Goal: Transaction & Acquisition: Purchase product/service

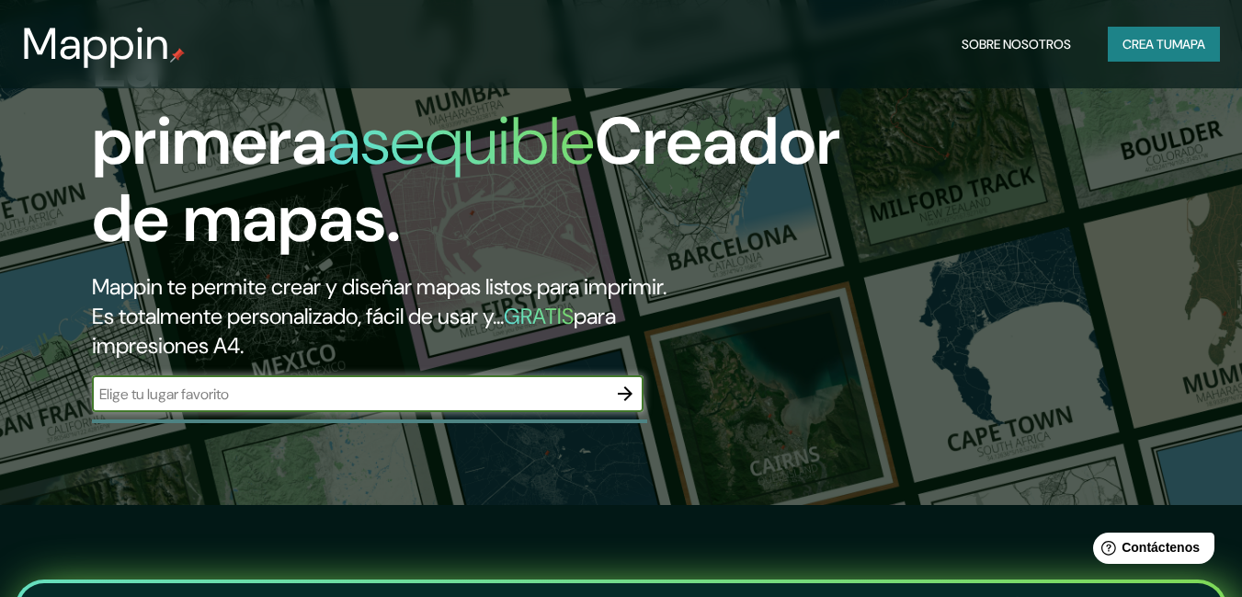
click at [201, 391] on input "text" at bounding box center [349, 393] width 515 height 21
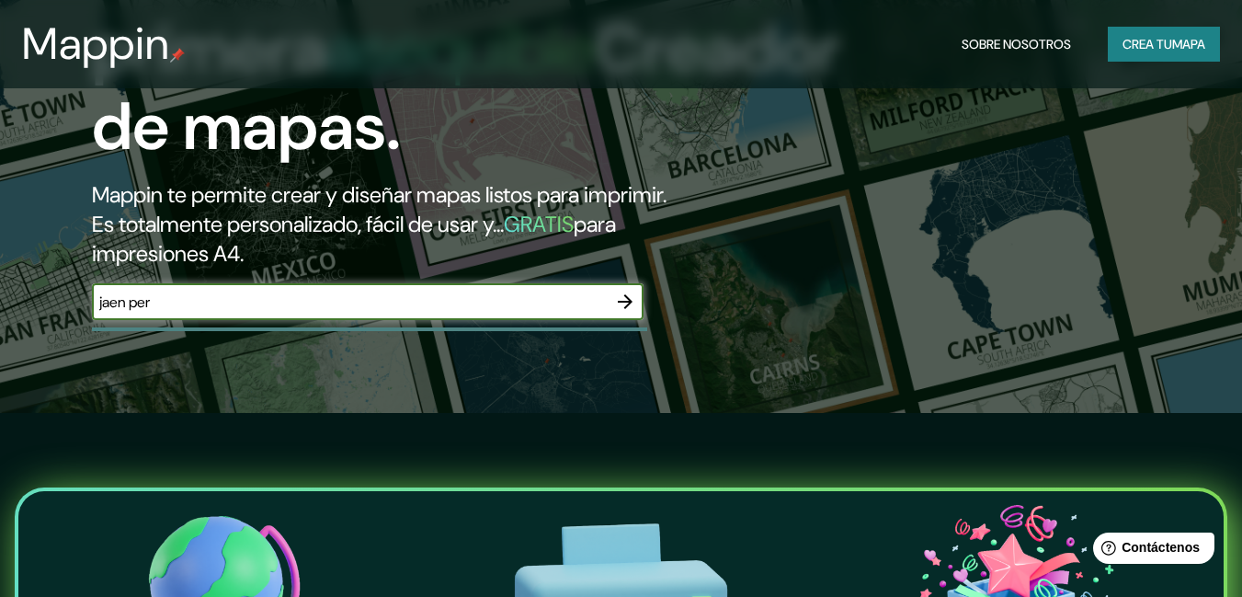
type input "jaen [GEOGRAPHIC_DATA]"
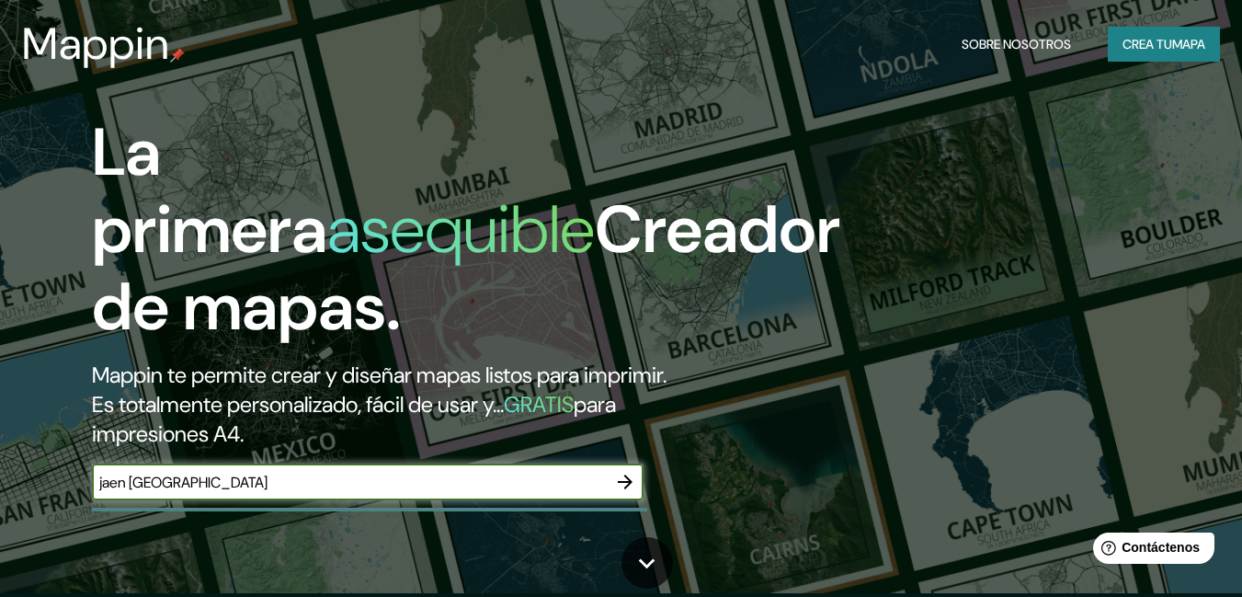
scroll to position [0, 0]
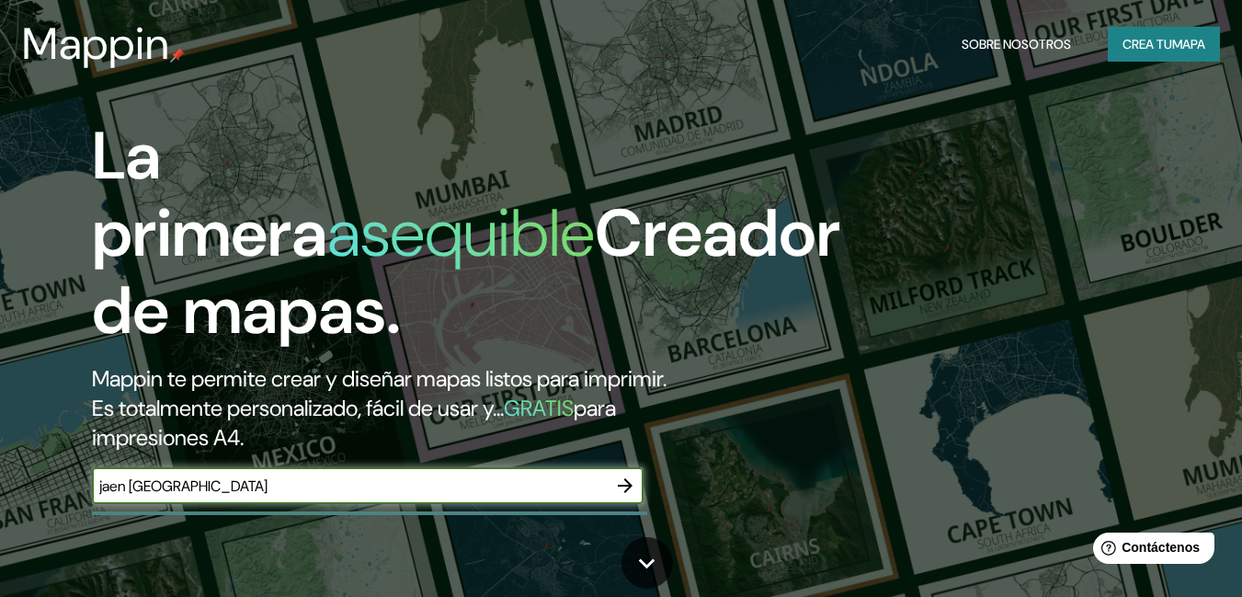
click at [619, 486] on icon "button" at bounding box center [625, 485] width 15 height 15
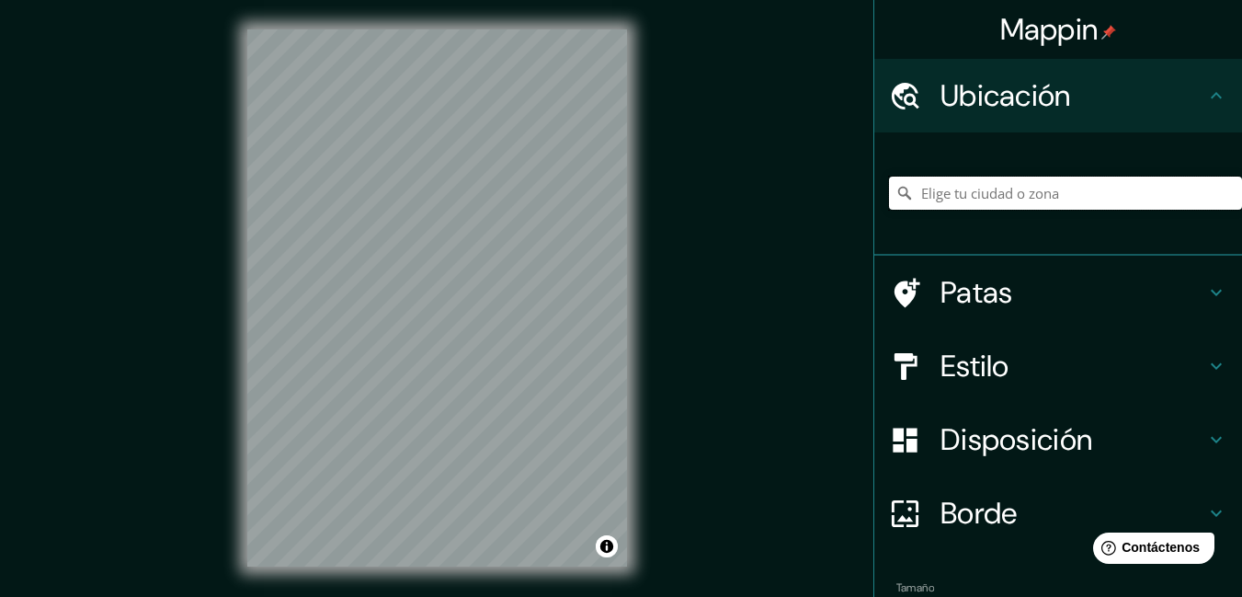
click at [968, 202] on input "Elige tu ciudad o zona" at bounding box center [1065, 193] width 353 height 33
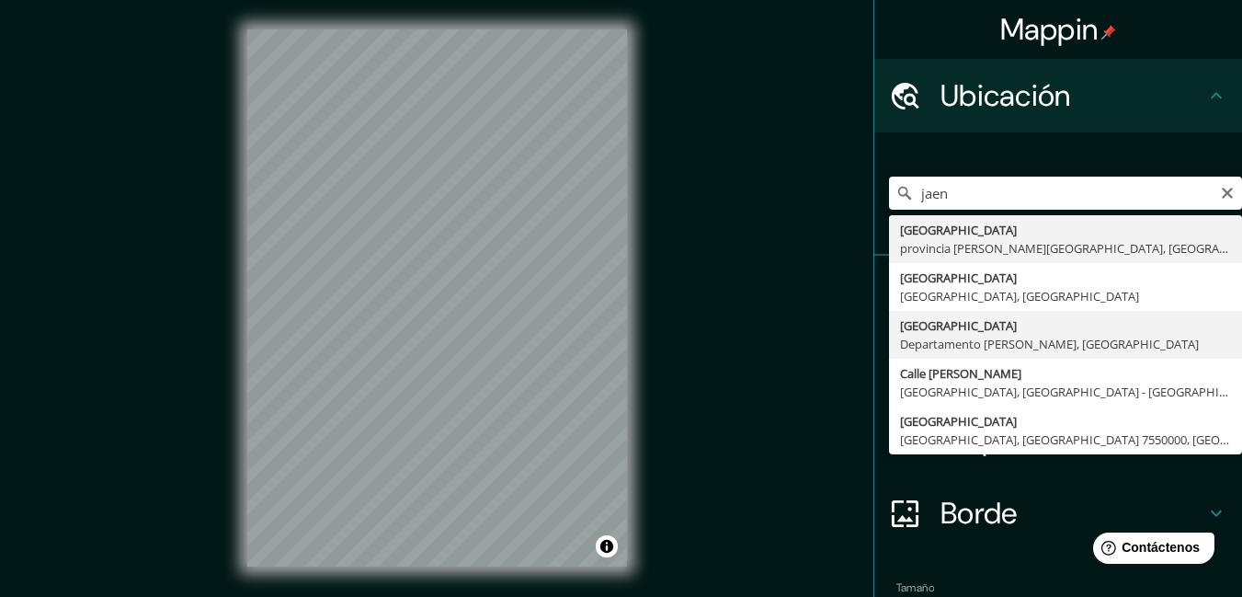
type input "[GEOGRAPHIC_DATA], [GEOGRAPHIC_DATA][PERSON_NAME], [GEOGRAPHIC_DATA]"
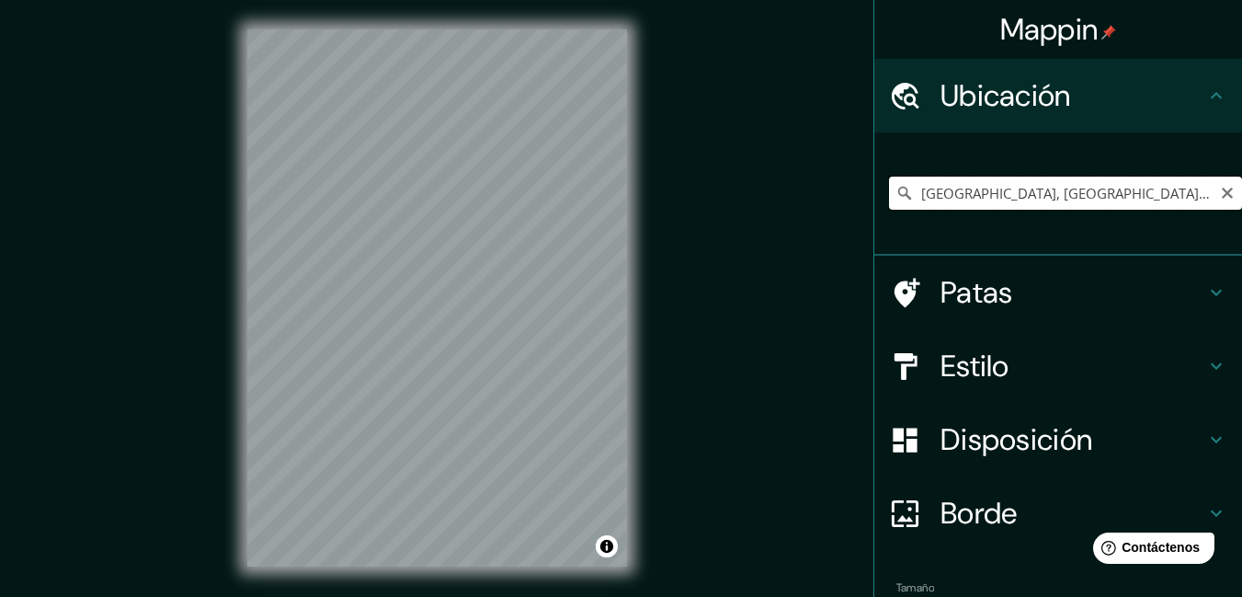
click at [1070, 193] on input "[GEOGRAPHIC_DATA], [GEOGRAPHIC_DATA][PERSON_NAME], [GEOGRAPHIC_DATA]" at bounding box center [1065, 193] width 353 height 33
drag, startPoint x: 1172, startPoint y: 191, endPoint x: 886, endPoint y: 186, distance: 286.9
click at [889, 186] on div "[GEOGRAPHIC_DATA], [GEOGRAPHIC_DATA][PERSON_NAME], [GEOGRAPHIC_DATA]" at bounding box center [1065, 193] width 353 height 33
paste input "[GEOGRAPHIC_DATA]"
type input "Sur, [GEOGRAPHIC_DATA], [GEOGRAPHIC_DATA] 1390000, [GEOGRAPHIC_DATA]"
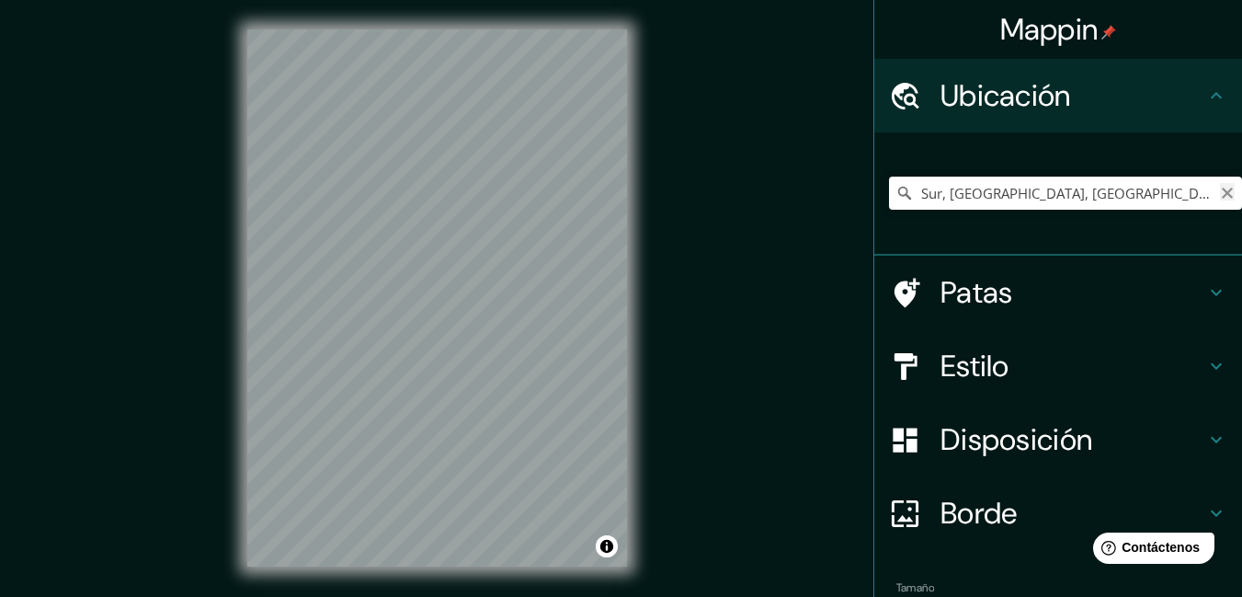
click at [1220, 190] on icon "Claro" at bounding box center [1227, 193] width 15 height 15
paste input "[GEOGRAPHIC_DATA]"
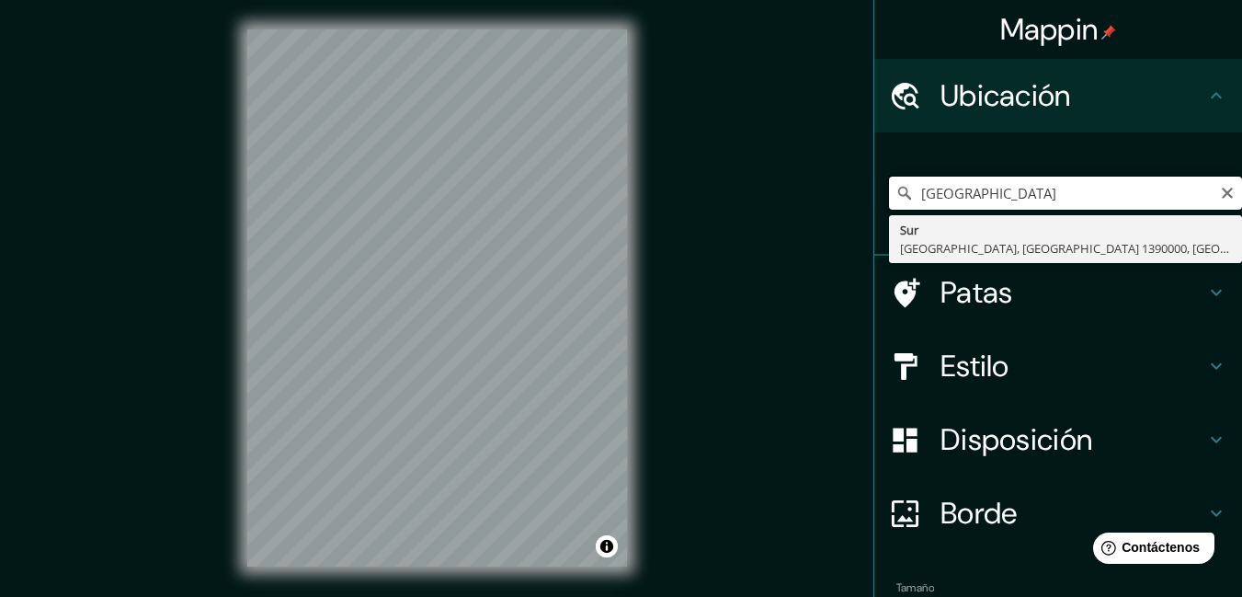
click at [1058, 190] on input "[GEOGRAPHIC_DATA]" at bounding box center [1065, 193] width 353 height 33
type input "5"
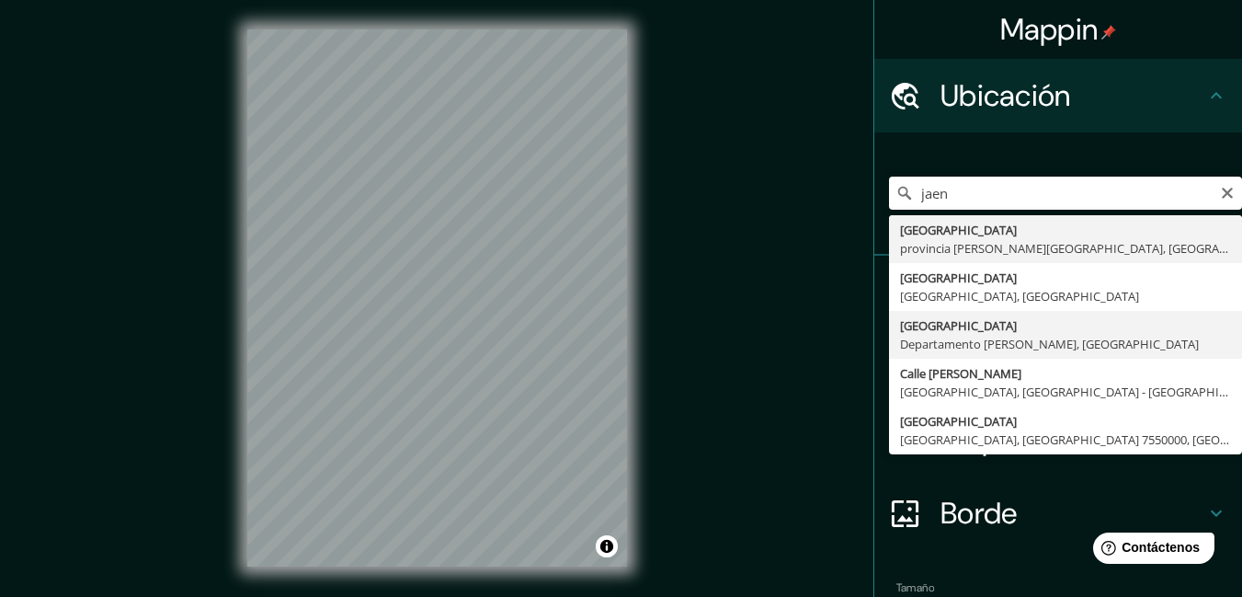
type input "[GEOGRAPHIC_DATA], [GEOGRAPHIC_DATA][PERSON_NAME], [GEOGRAPHIC_DATA]"
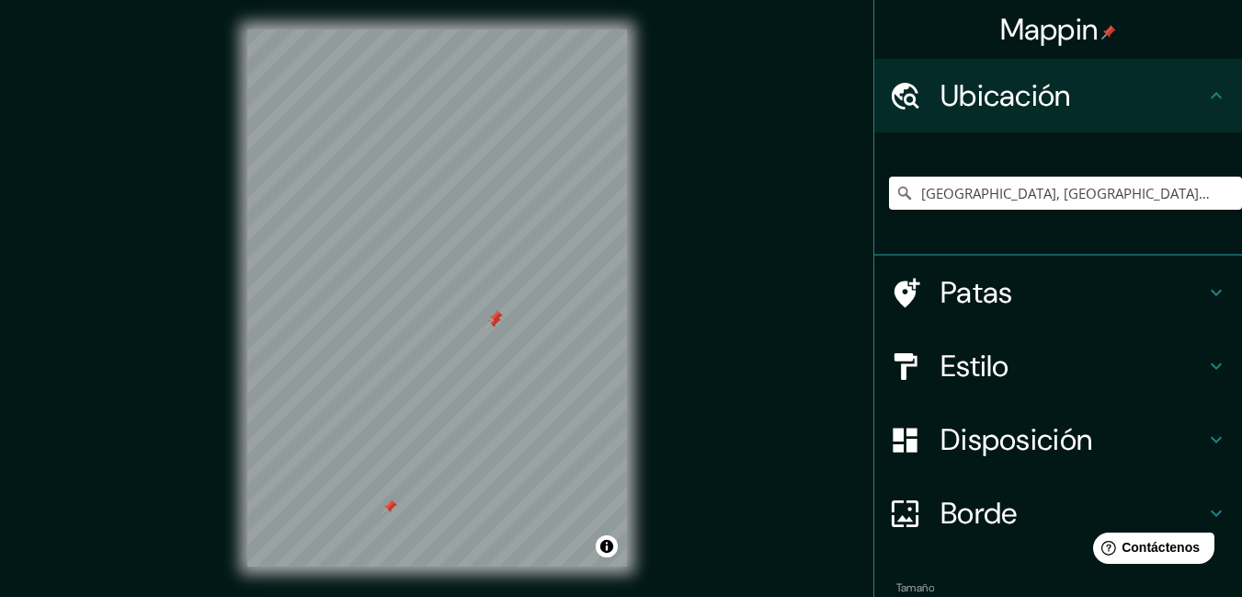
drag, startPoint x: 514, startPoint y: 277, endPoint x: 502, endPoint y: 317, distance: 42.2
click at [502, 317] on div at bounding box center [495, 317] width 15 height 15
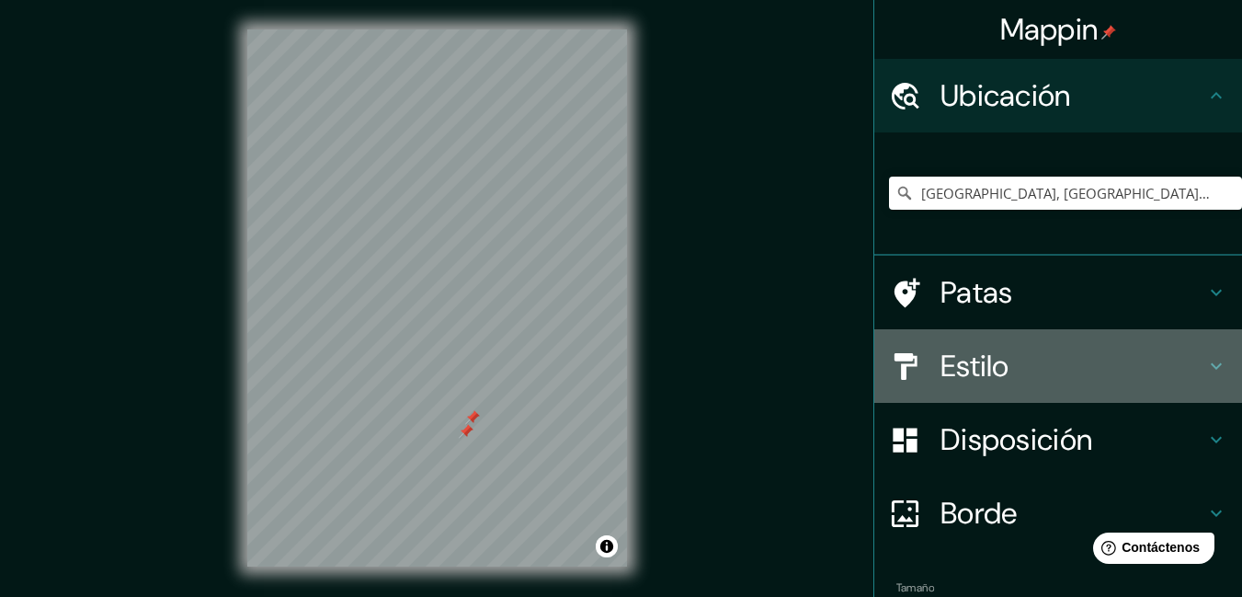
click at [998, 366] on h4 "Estilo" at bounding box center [1073, 366] width 265 height 37
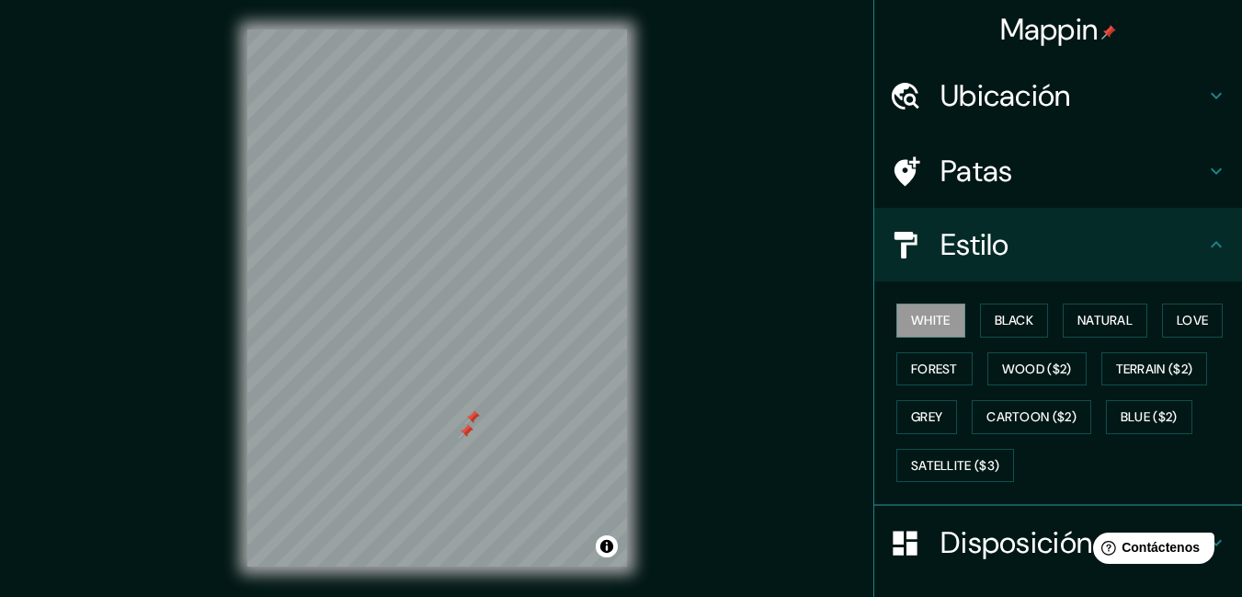
click at [995, 314] on button "Black" at bounding box center [1014, 320] width 69 height 34
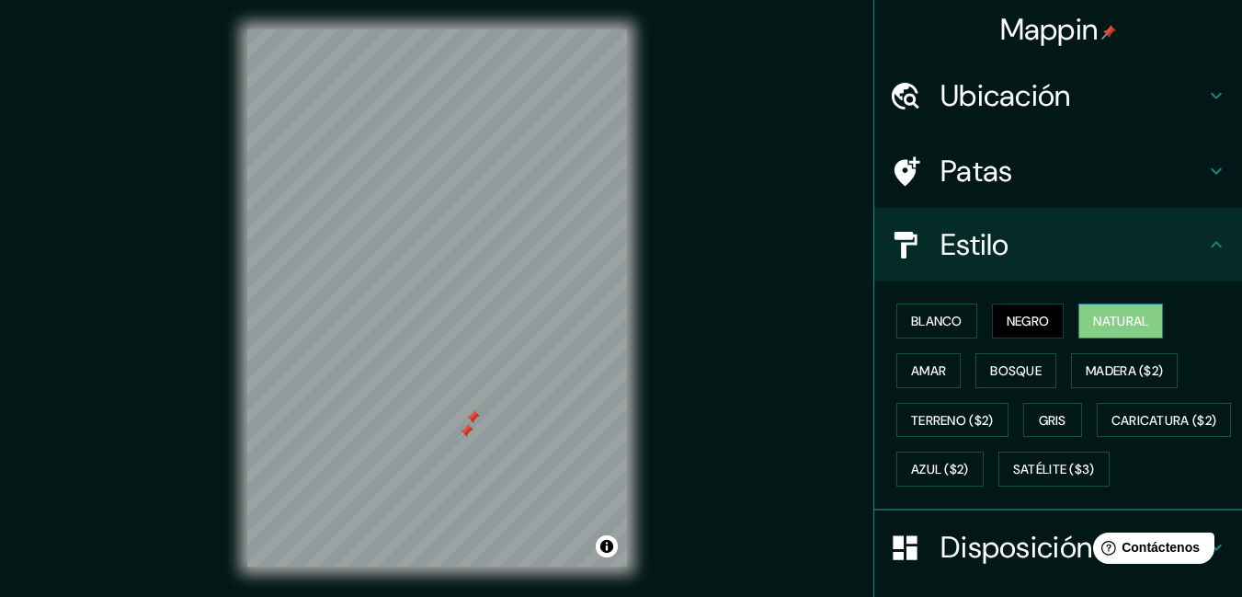
click at [1093, 322] on font "Natural" at bounding box center [1120, 321] width 55 height 17
click at [911, 367] on font "Amar" at bounding box center [928, 370] width 35 height 17
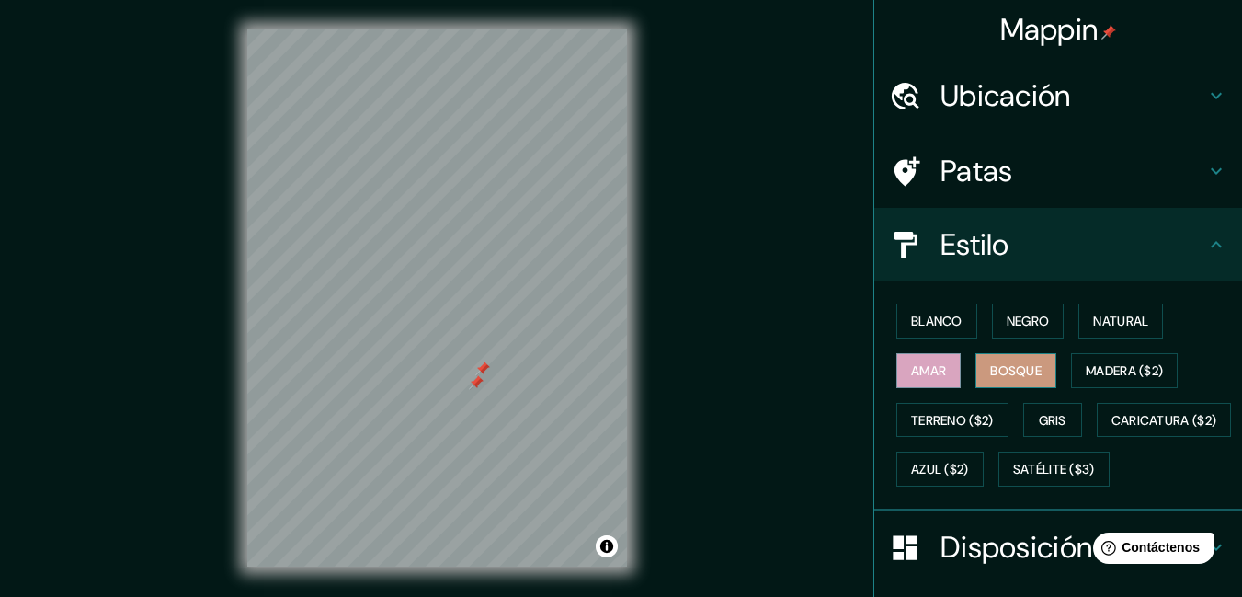
click at [1003, 368] on font "Bosque" at bounding box center [1015, 370] width 51 height 17
click at [1103, 372] on font "Madera ($2)" at bounding box center [1124, 370] width 77 height 17
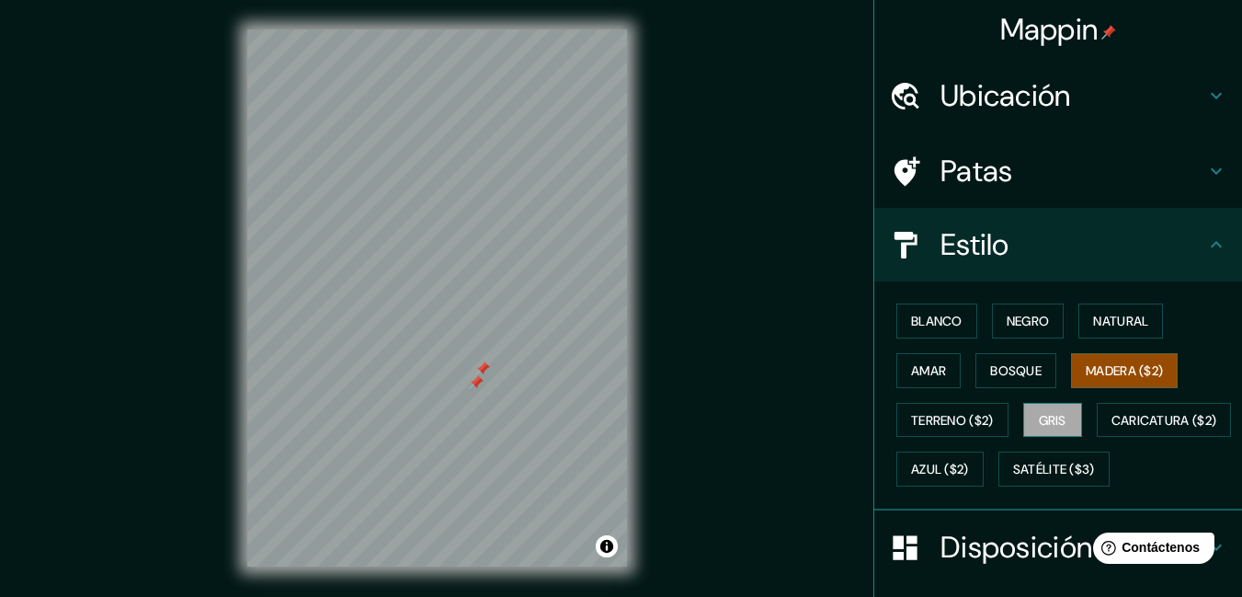
click at [1048, 415] on font "Gris" at bounding box center [1053, 420] width 28 height 17
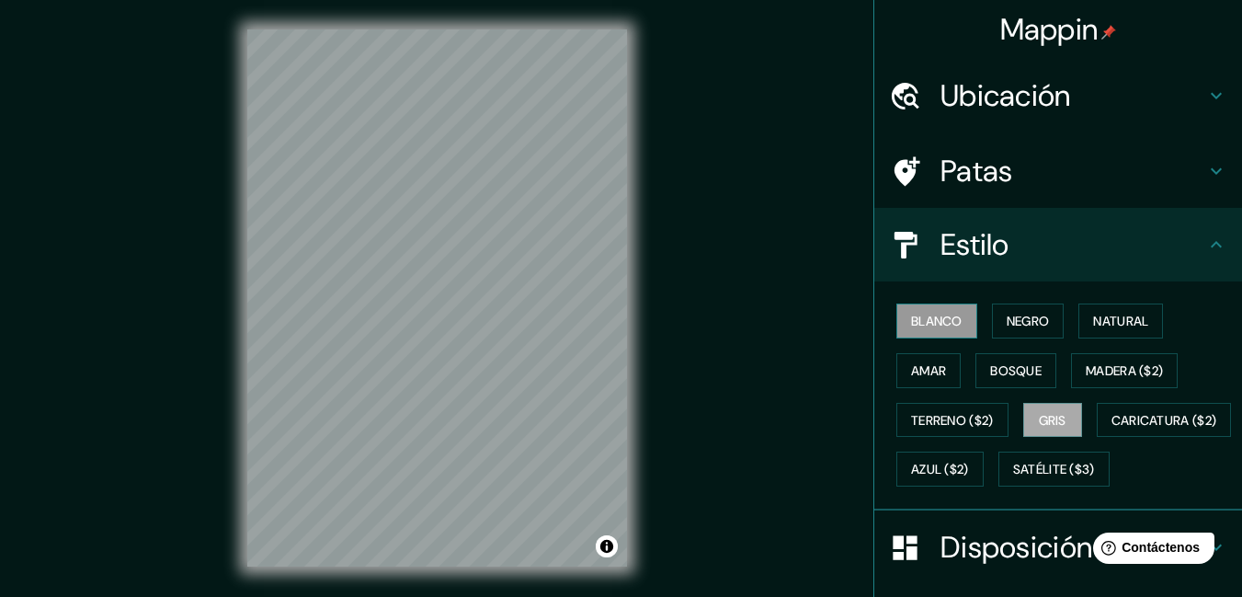
click at [932, 315] on font "Blanco" at bounding box center [936, 321] width 51 height 17
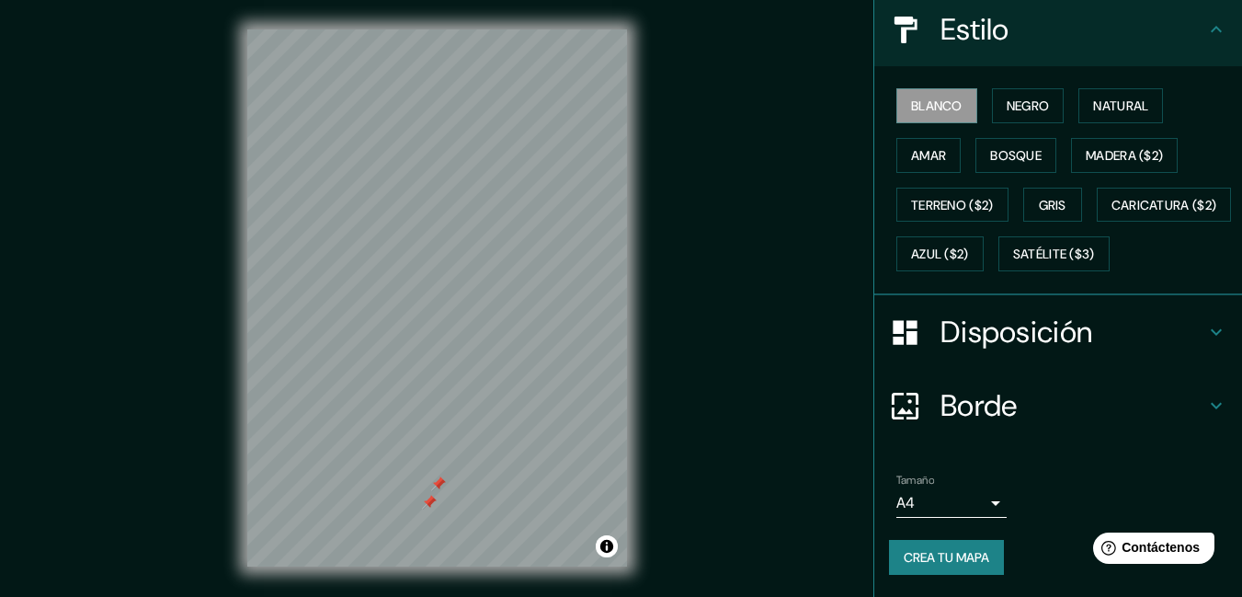
scroll to position [264, 0]
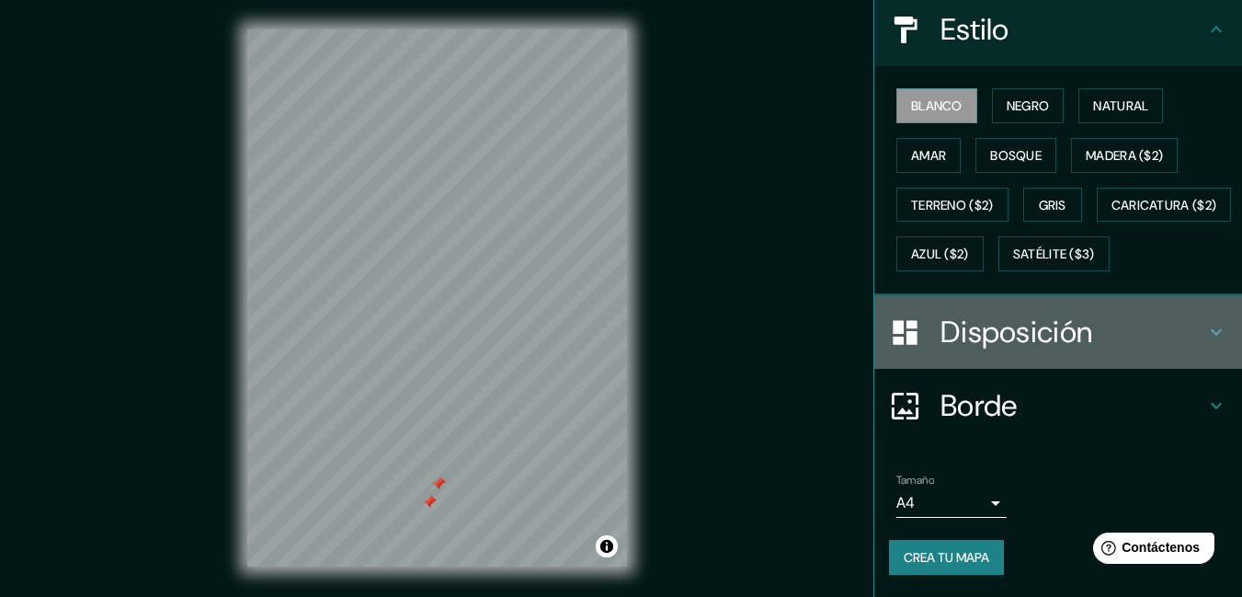
click at [1072, 330] on font "Disposición" at bounding box center [1017, 332] width 152 height 39
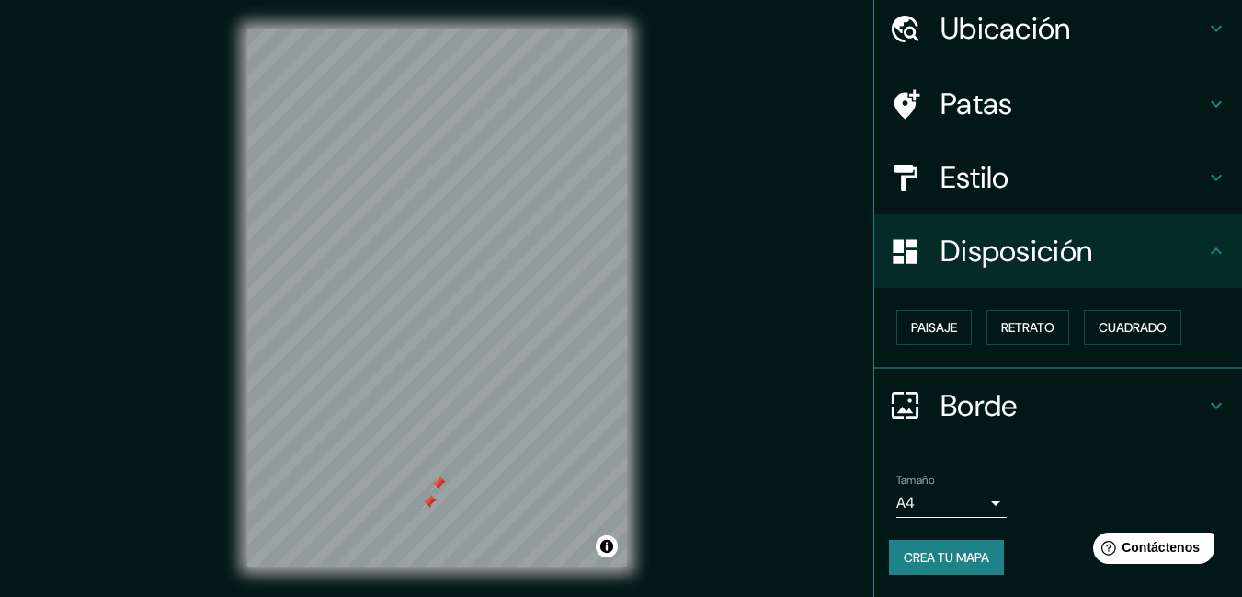
scroll to position [66, 0]
click at [1114, 326] on font "Cuadrado" at bounding box center [1133, 328] width 68 height 17
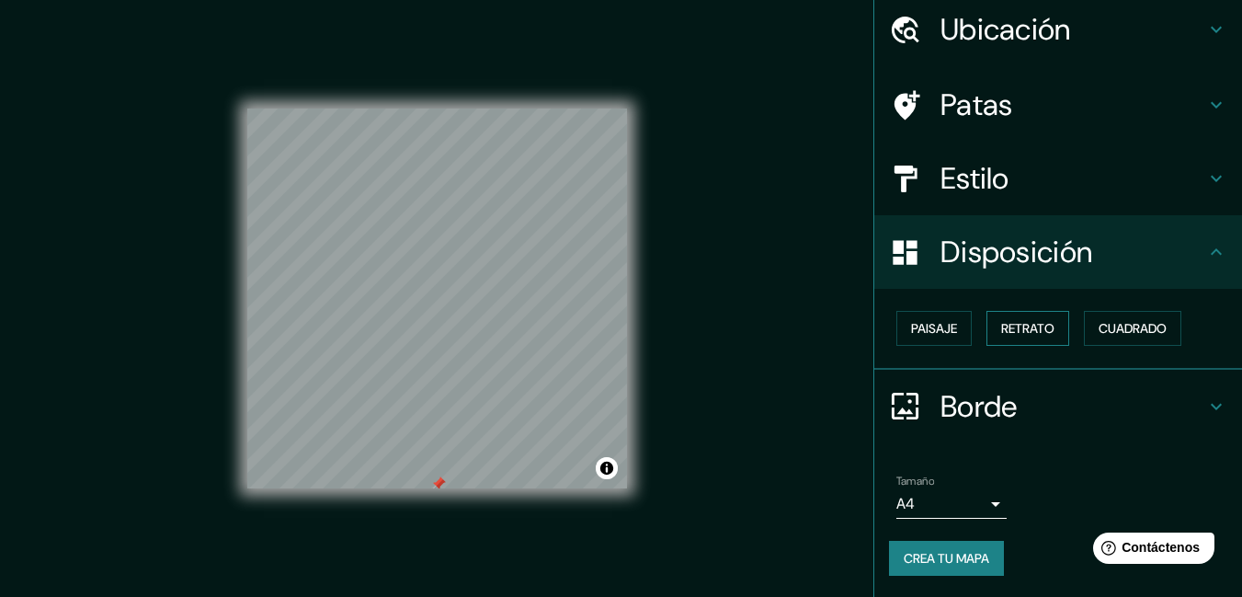
click at [1051, 326] on button "Retrato" at bounding box center [1028, 328] width 83 height 35
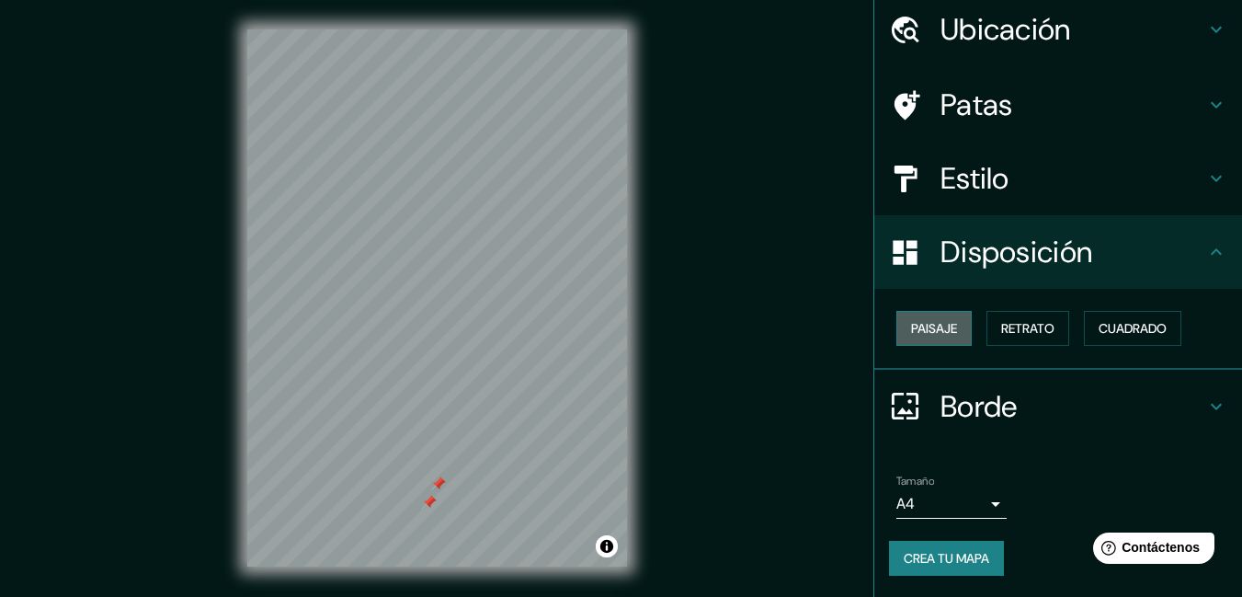
click at [932, 333] on font "Paisaje" at bounding box center [934, 328] width 46 height 17
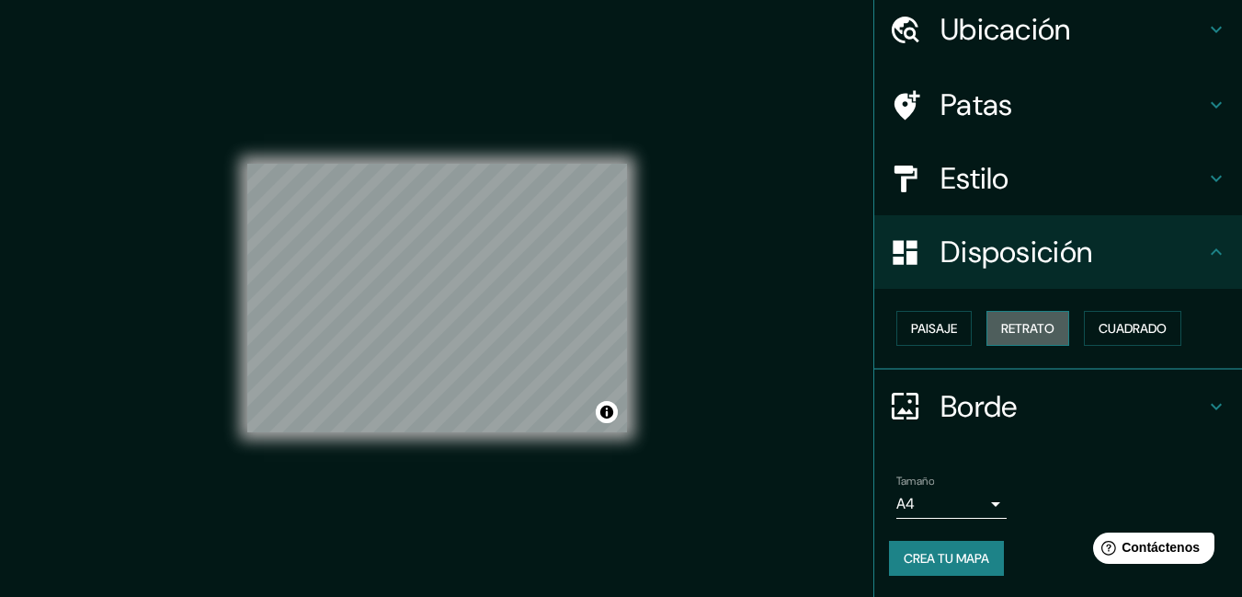
click at [1032, 337] on font "Retrato" at bounding box center [1027, 328] width 53 height 17
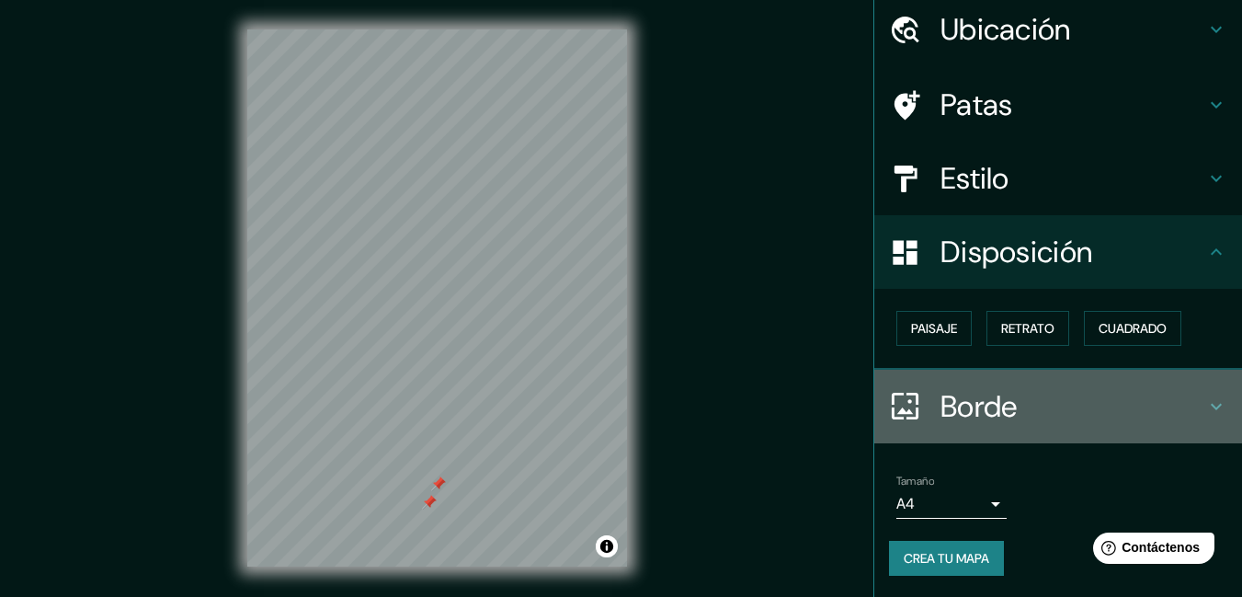
click at [1038, 411] on h4 "Borde" at bounding box center [1073, 406] width 265 height 37
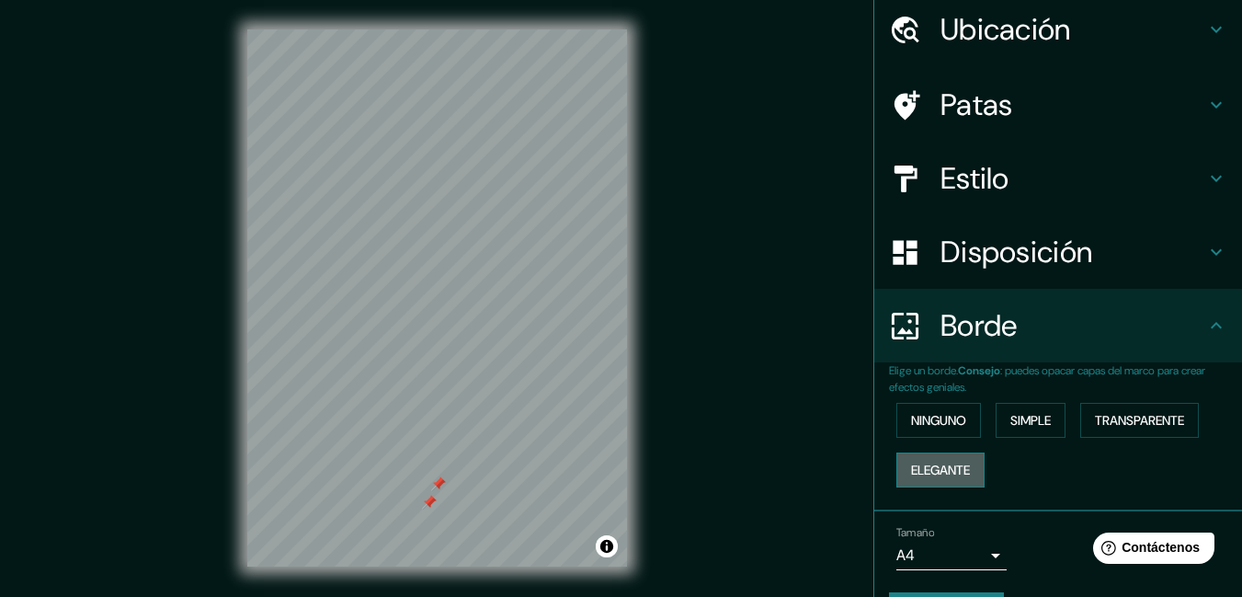
click at [945, 467] on font "Elegante" at bounding box center [940, 470] width 59 height 17
click at [1023, 421] on font "Simple" at bounding box center [1031, 420] width 40 height 17
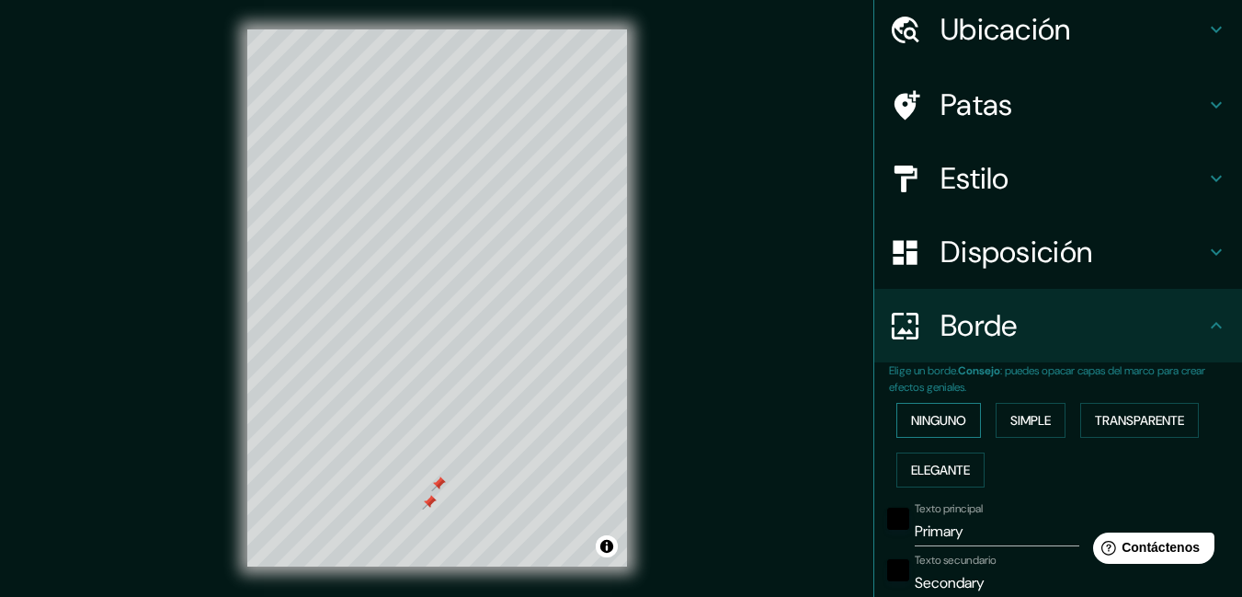
click at [931, 415] on font "Ninguno" at bounding box center [938, 420] width 55 height 17
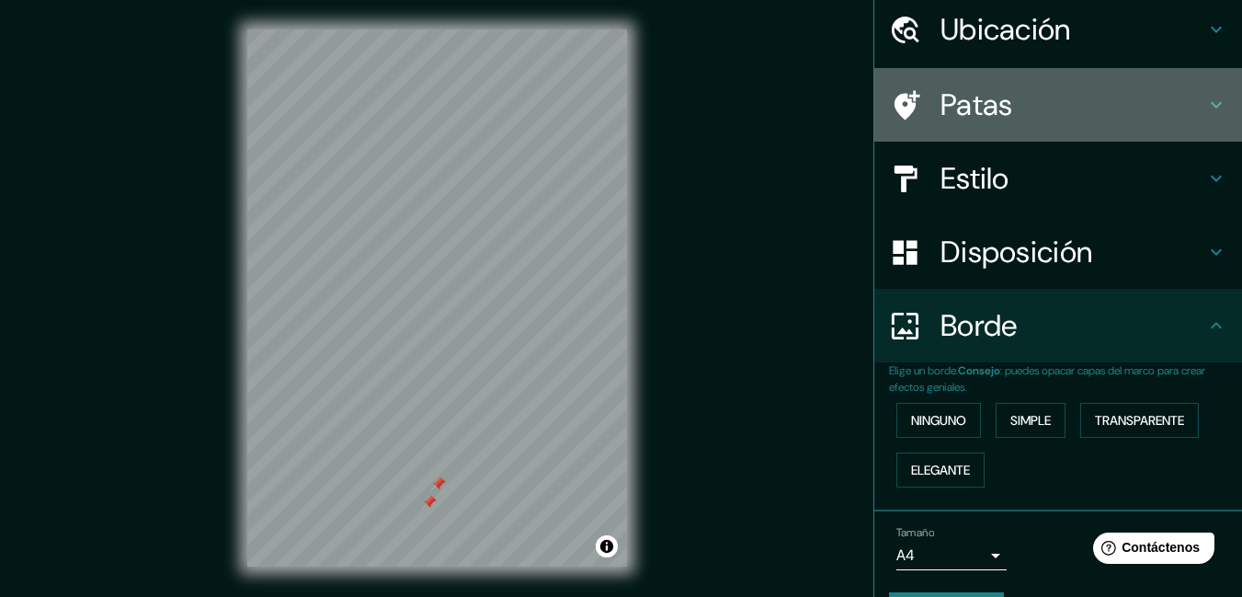
click at [1046, 114] on h4 "Patas" at bounding box center [1073, 104] width 265 height 37
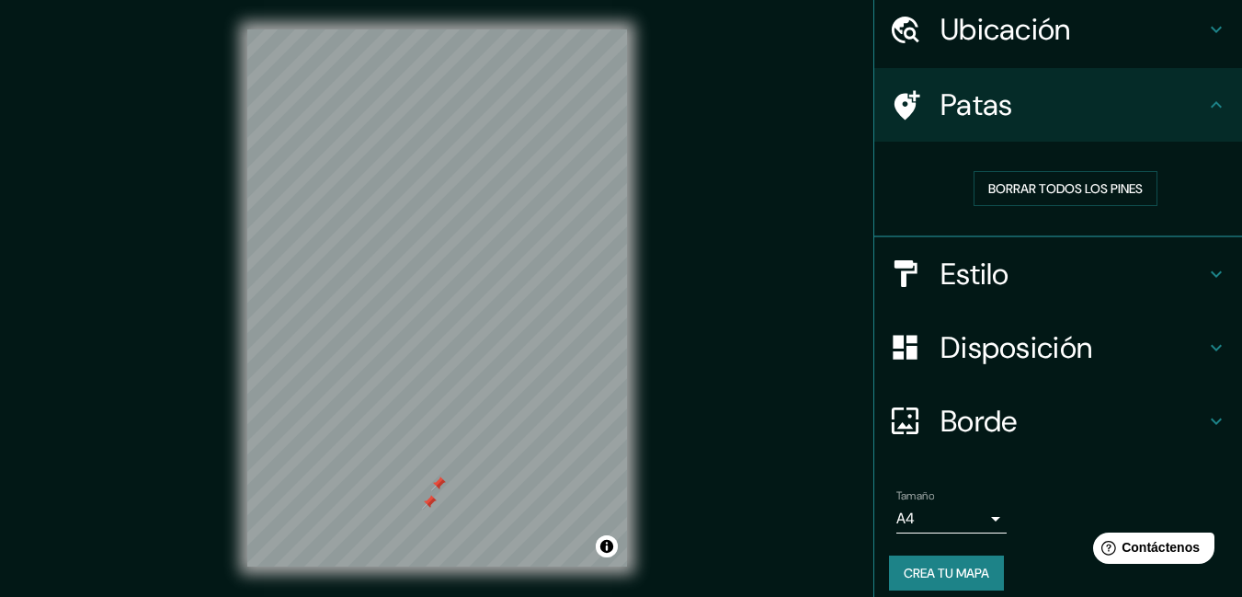
scroll to position [0, 0]
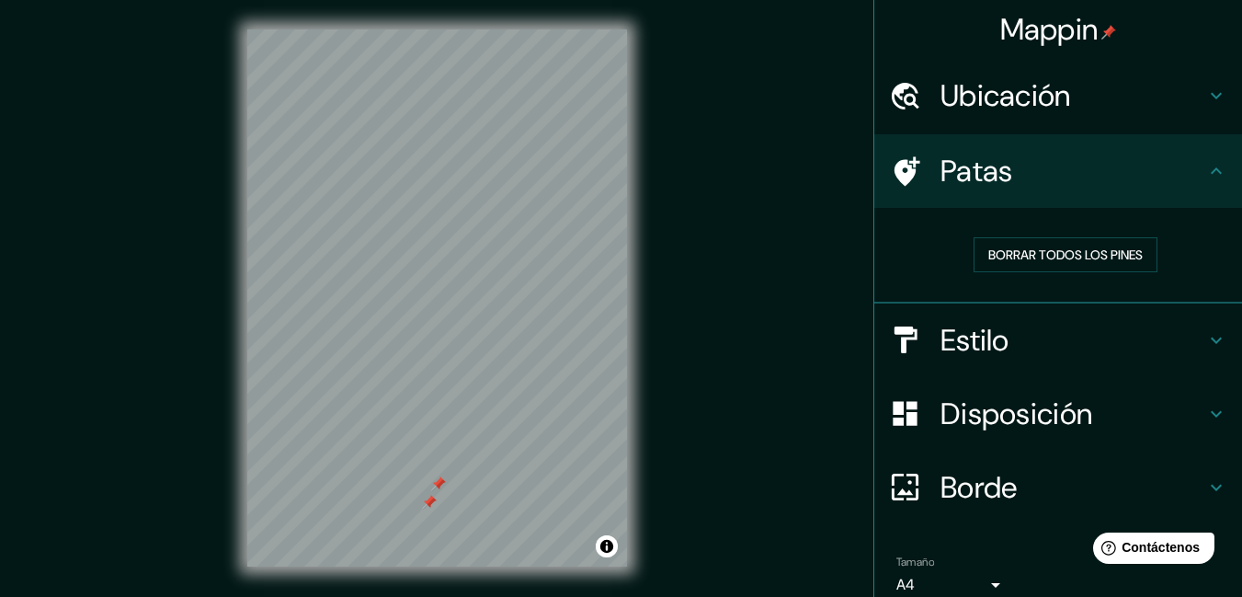
click at [1086, 99] on h4 "Ubicación" at bounding box center [1073, 95] width 265 height 37
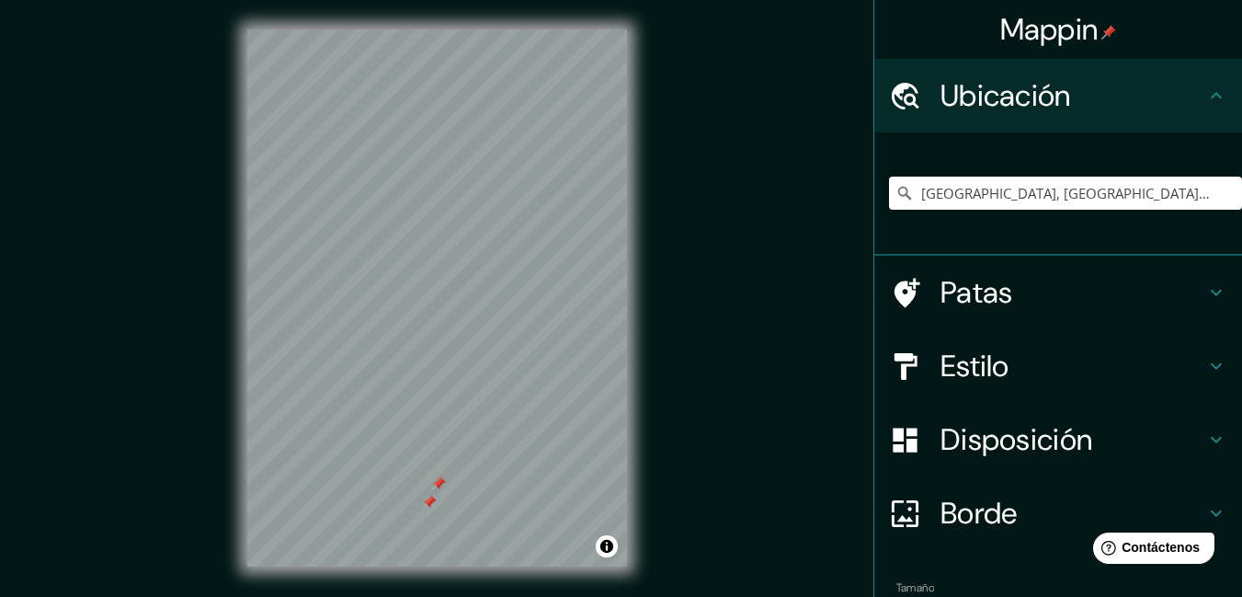
scroll to position [92, 0]
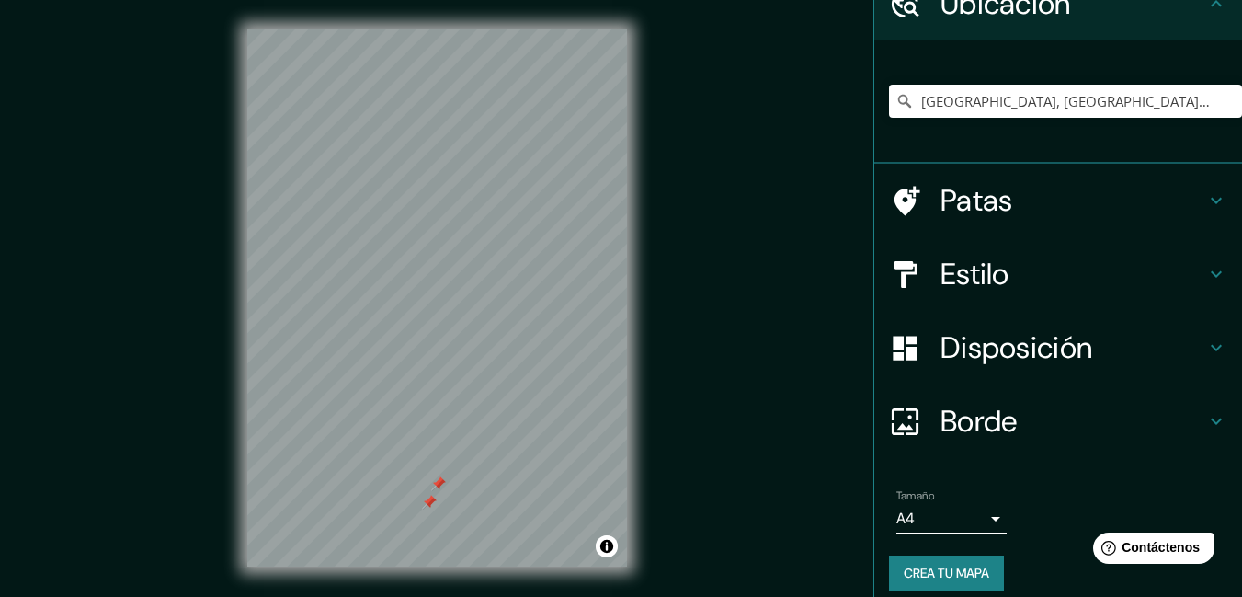
click at [993, 271] on font "Estilo" at bounding box center [975, 274] width 69 height 39
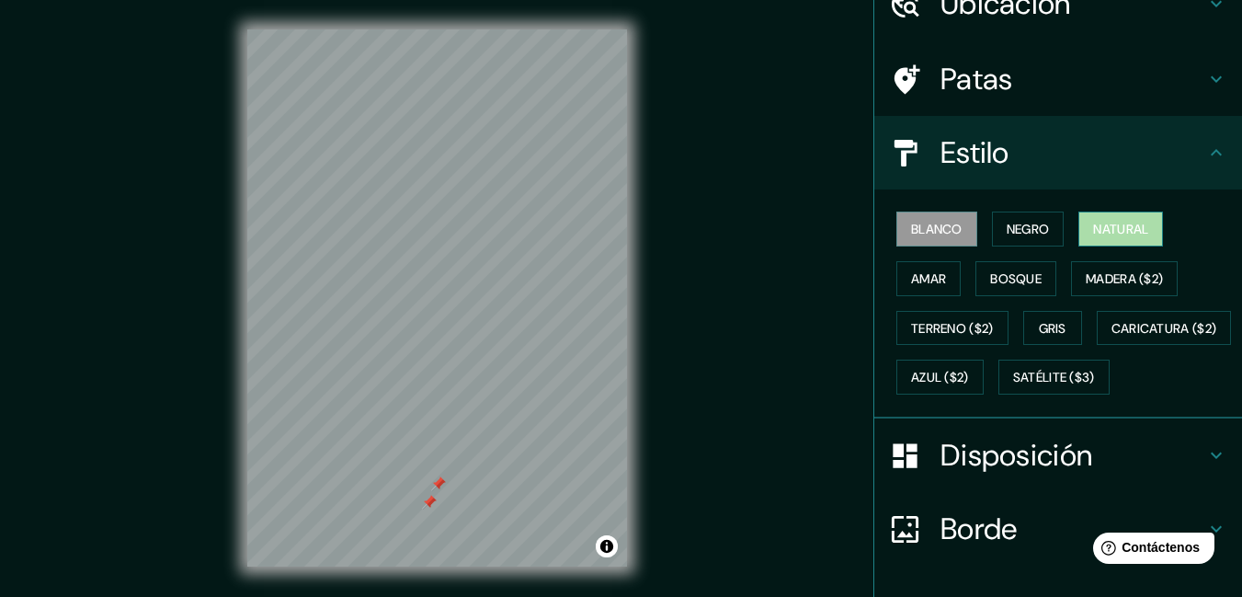
click at [1098, 225] on font "Natural" at bounding box center [1120, 229] width 55 height 17
